Goal: Task Accomplishment & Management: Use online tool/utility

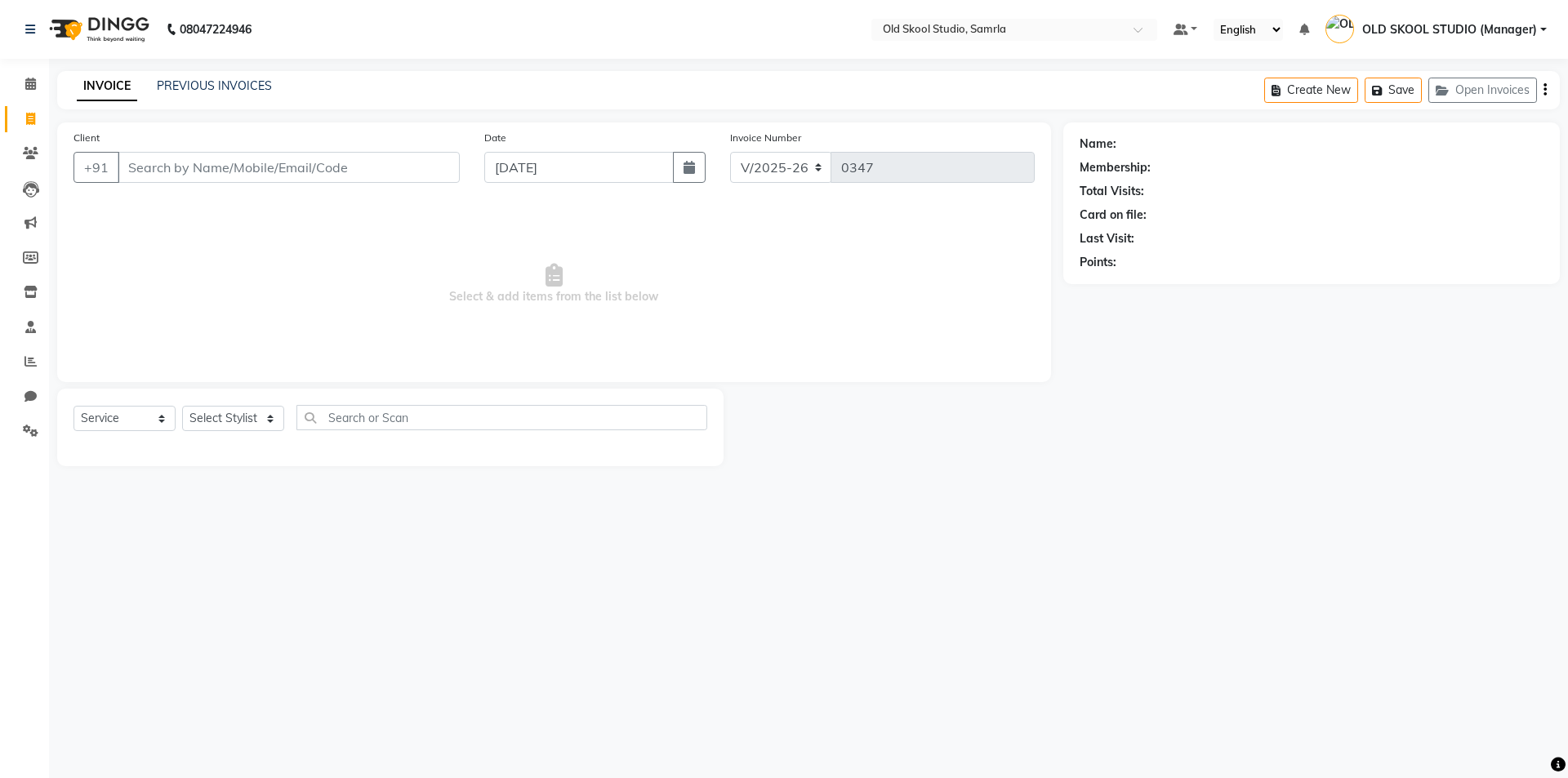
select select "8041"
select select "service"
click at [405, 519] on div "08047224946 Select Location × Old Skool Studio, Samrla Default Panel My Panel E…" at bounding box center [784, 389] width 1568 height 778
click at [376, 167] on input "Client" at bounding box center [289, 167] width 342 height 31
click at [383, 253] on span "Select & add items from the list below" at bounding box center [554, 284] width 961 height 163
